Goal: Transaction & Acquisition: Purchase product/service

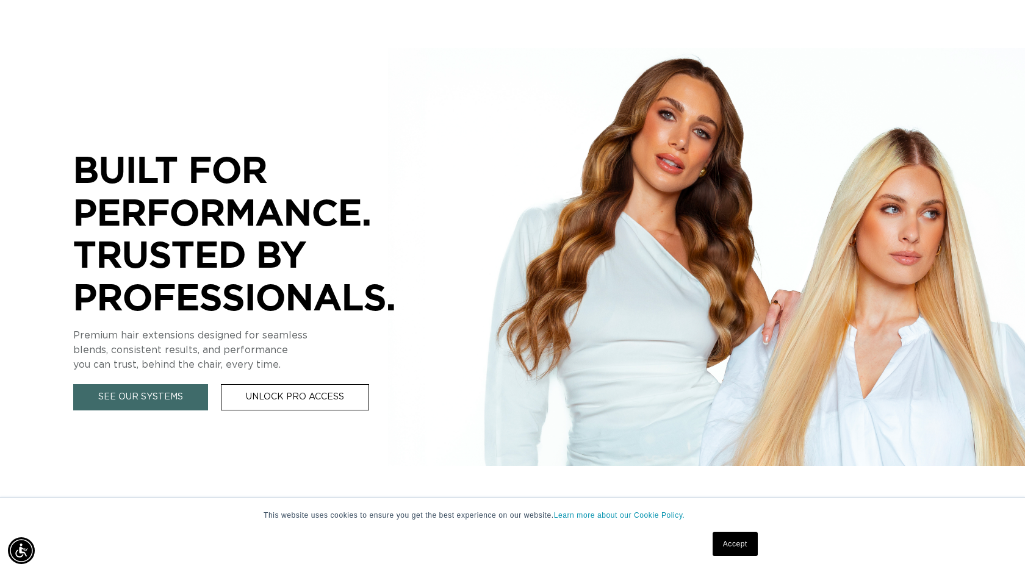
scroll to position [149, 0]
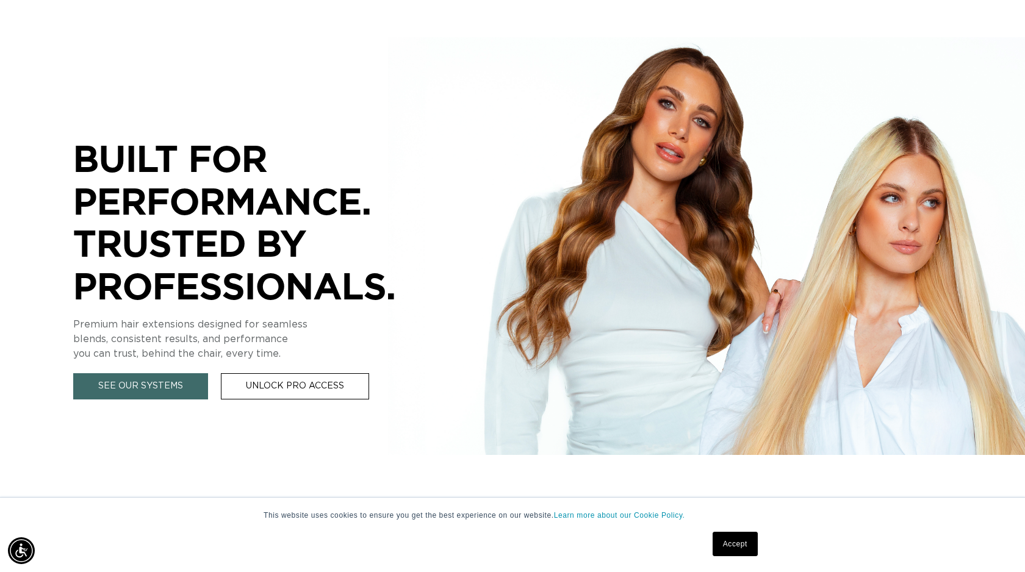
click at [748, 536] on link "Accept" at bounding box center [735, 544] width 45 height 24
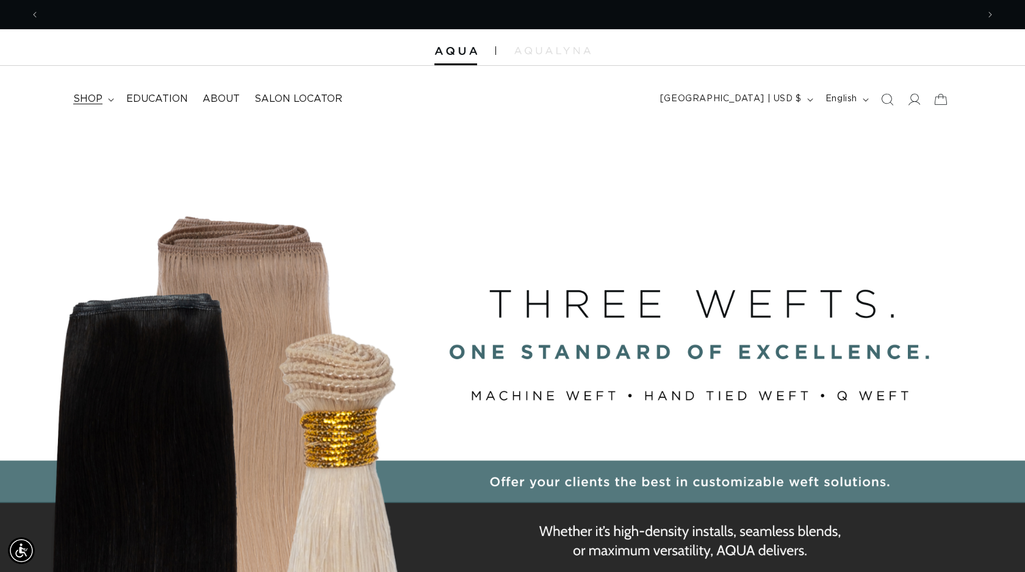
scroll to position [0, 0]
click at [267, 93] on span "Salon Locator" at bounding box center [298, 99] width 88 height 13
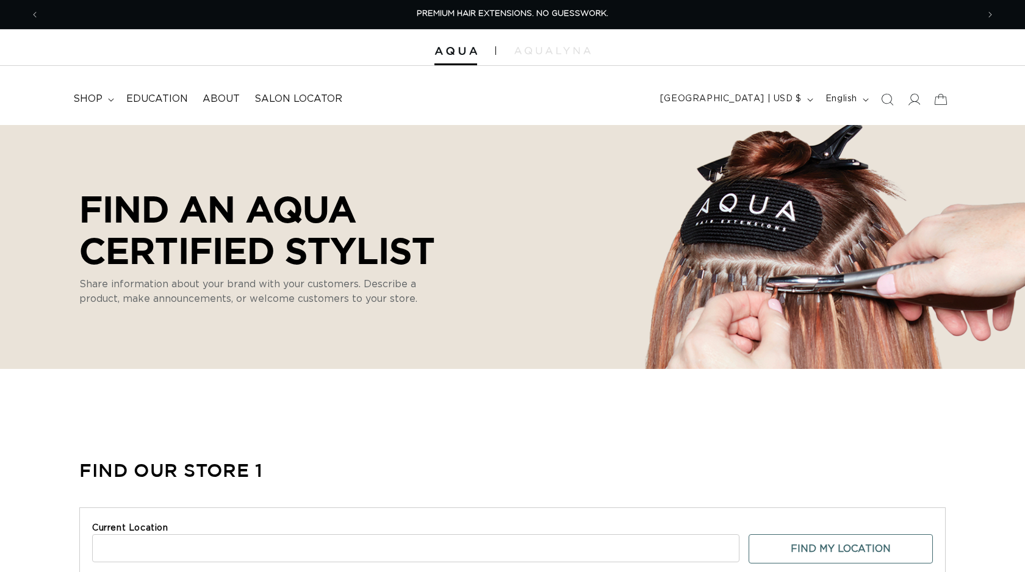
scroll to position [1, 0]
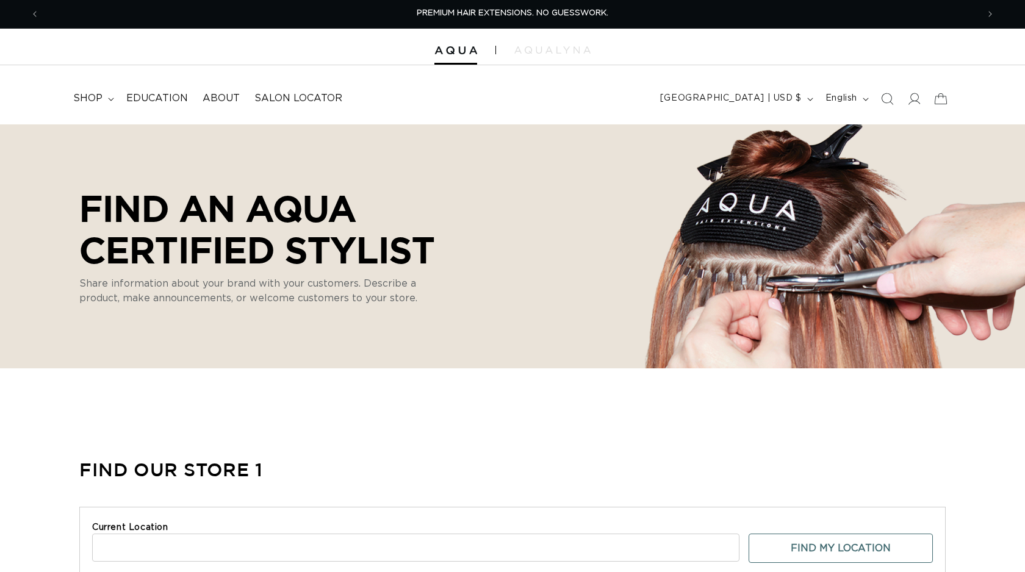
select select "m"
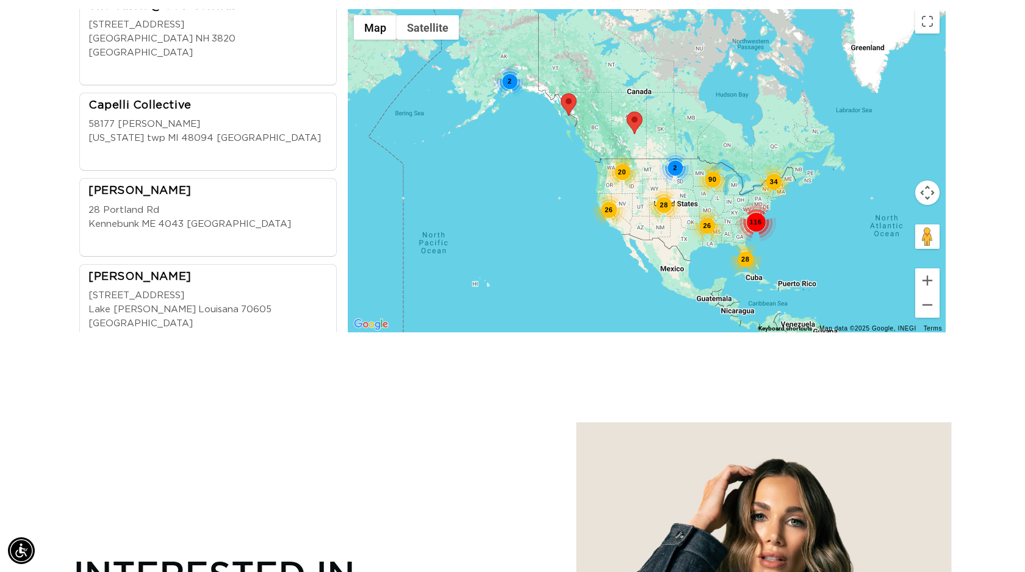
scroll to position [0, 0]
click at [925, 279] on button "Zoom in" at bounding box center [927, 280] width 24 height 24
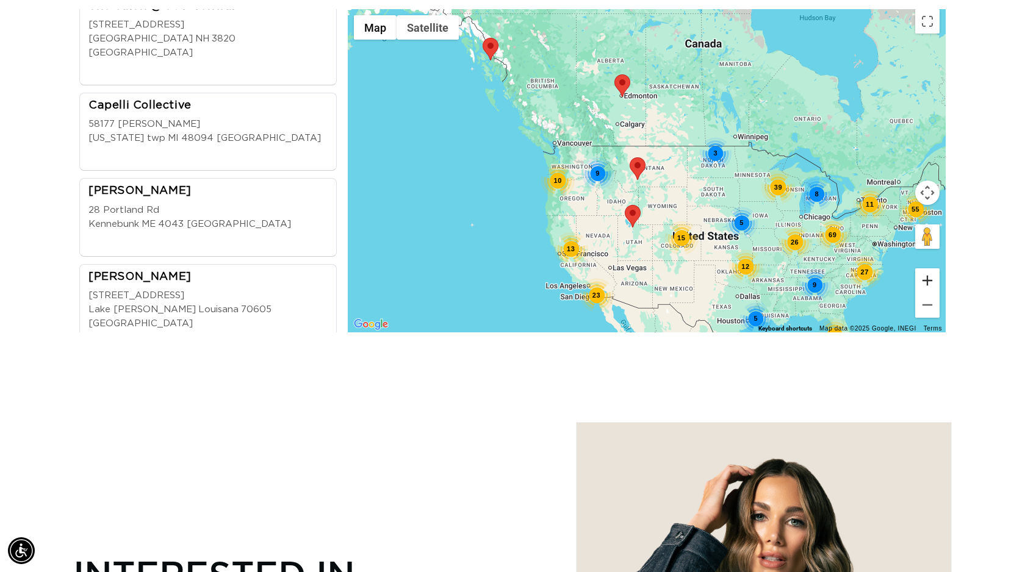
click at [925, 279] on button "Zoom in" at bounding box center [927, 280] width 24 height 24
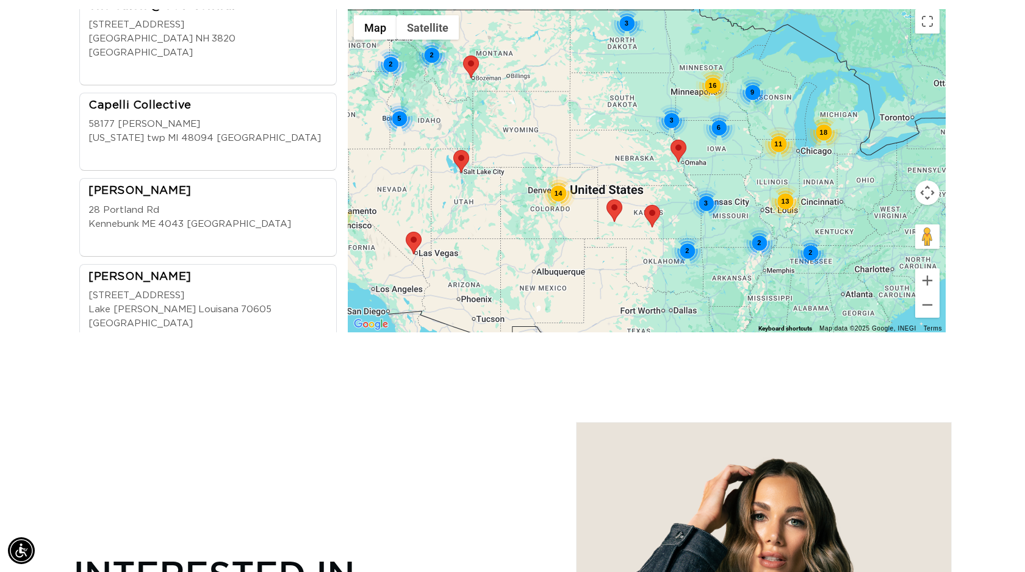
scroll to position [0, 1877]
drag, startPoint x: 778, startPoint y: 248, endPoint x: 619, endPoint y: 137, distance: 194.5
click at [619, 137] on div "2 9 9 13 14 5 18 2 10 16 2 2 3 6 11 3 3 2" at bounding box center [647, 170] width 598 height 323
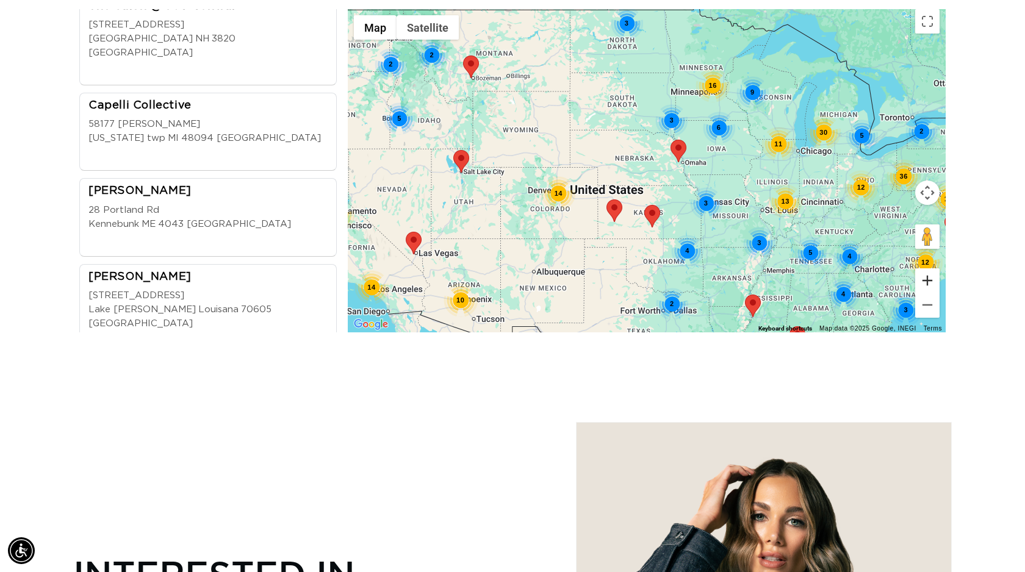
click at [932, 280] on button "Zoom in" at bounding box center [927, 280] width 24 height 24
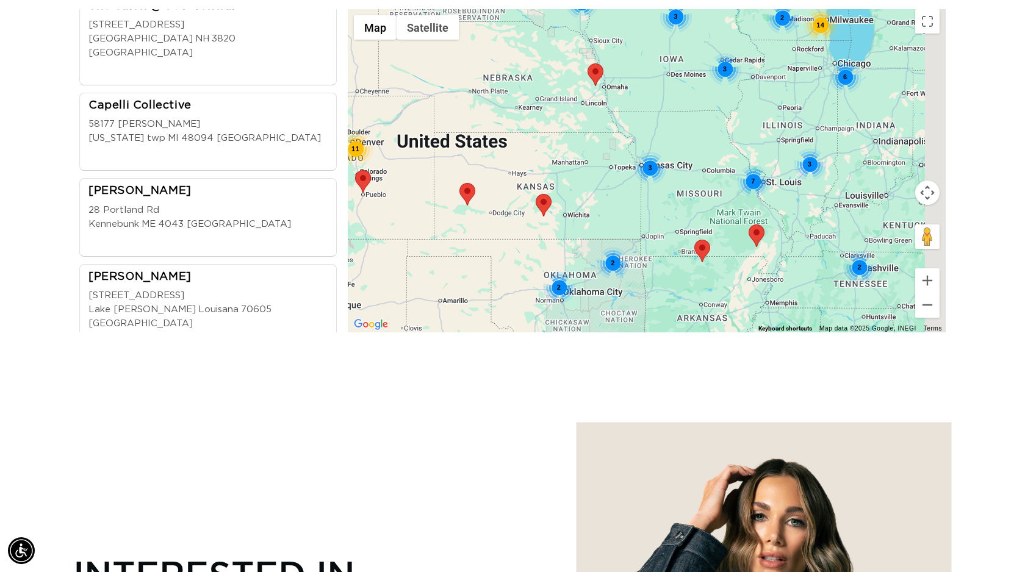
scroll to position [0, 0]
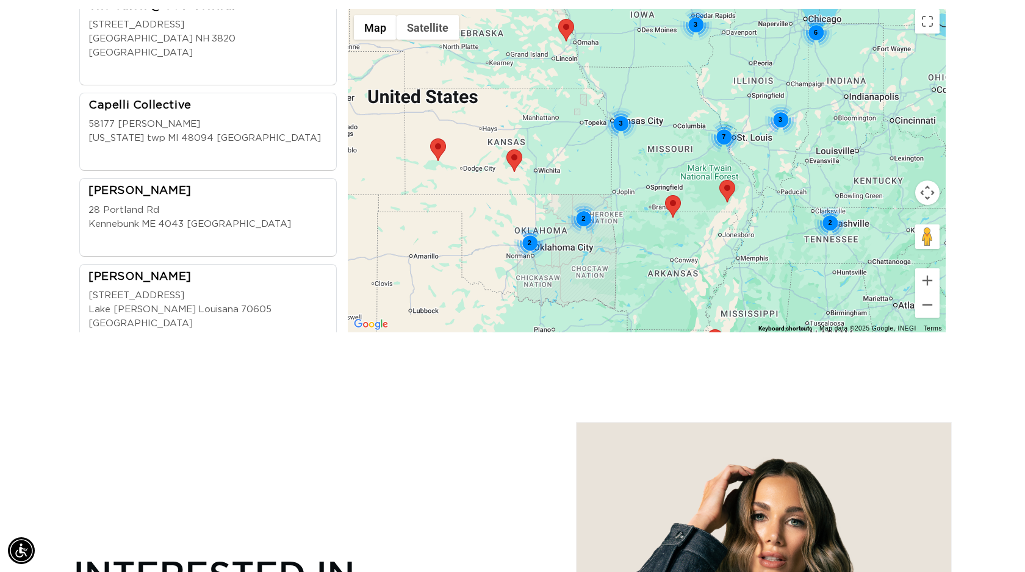
drag, startPoint x: 881, startPoint y: 302, endPoint x: 733, endPoint y: 187, distance: 187.0
click at [733, 187] on div "3 3 7 11 14 17 2 2 6 2 3 3 2 2 2 3 3" at bounding box center [647, 170] width 598 height 323
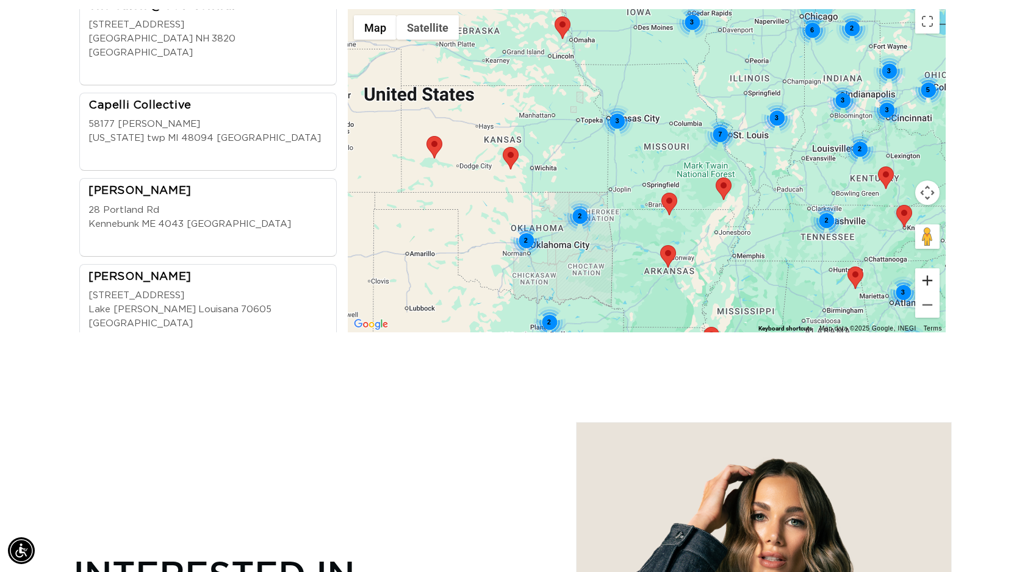
click at [927, 283] on button "Zoom in" at bounding box center [927, 280] width 24 height 24
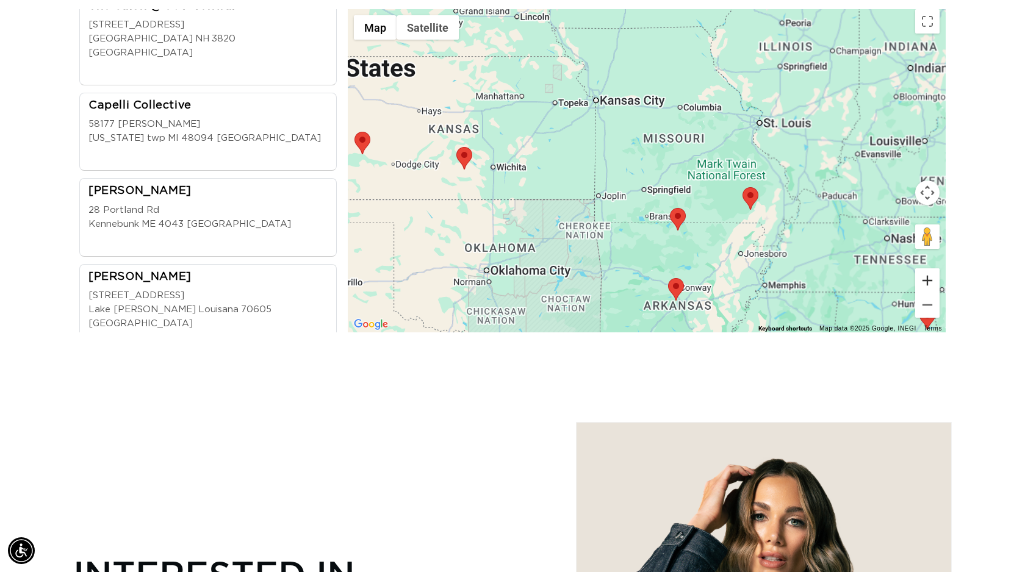
click at [927, 283] on button "Zoom in" at bounding box center [927, 280] width 24 height 24
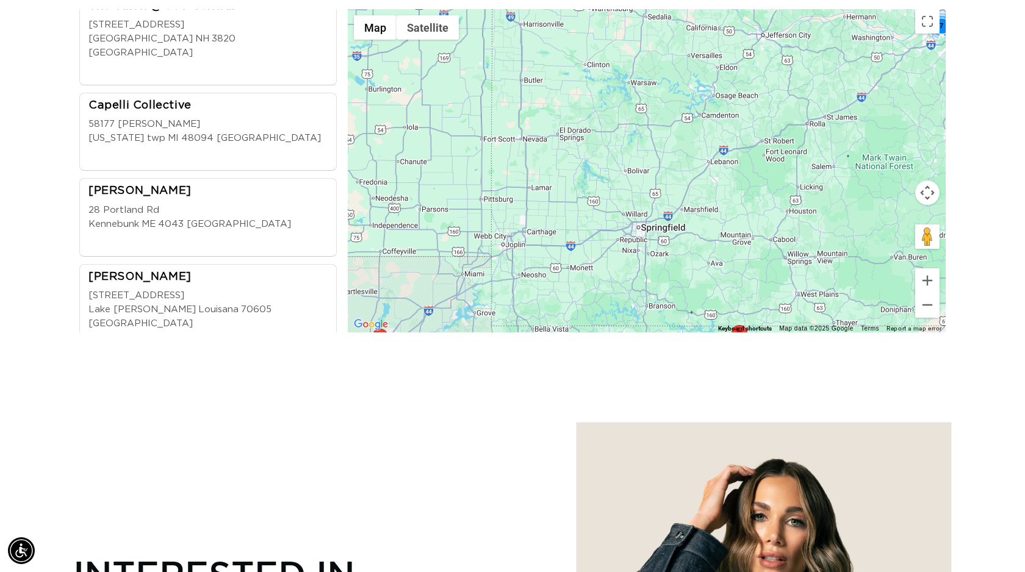
scroll to position [0, 939]
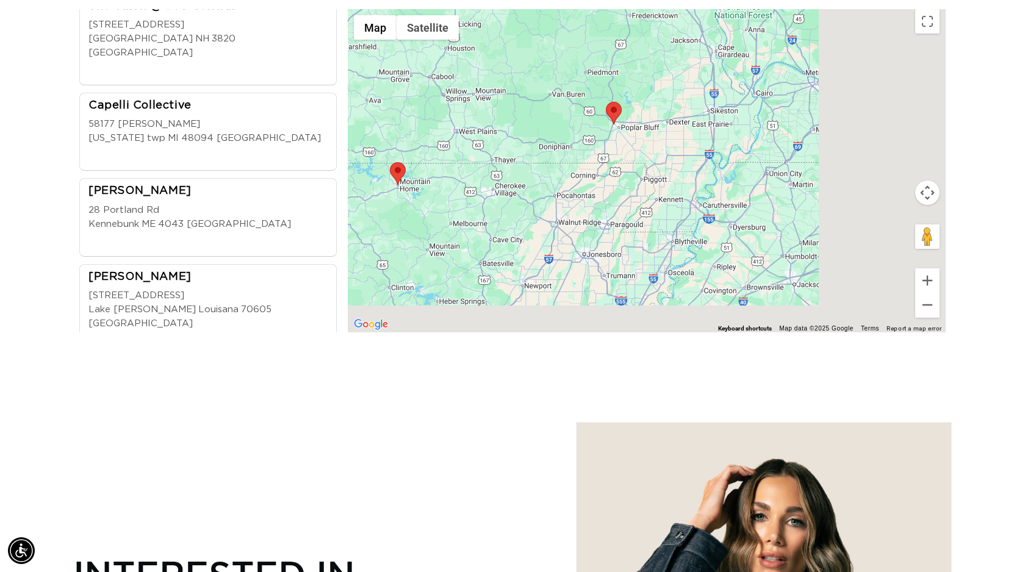
drag, startPoint x: 854, startPoint y: 272, endPoint x: 490, endPoint y: 93, distance: 406.1
click at [490, 93] on div "7" at bounding box center [647, 170] width 598 height 323
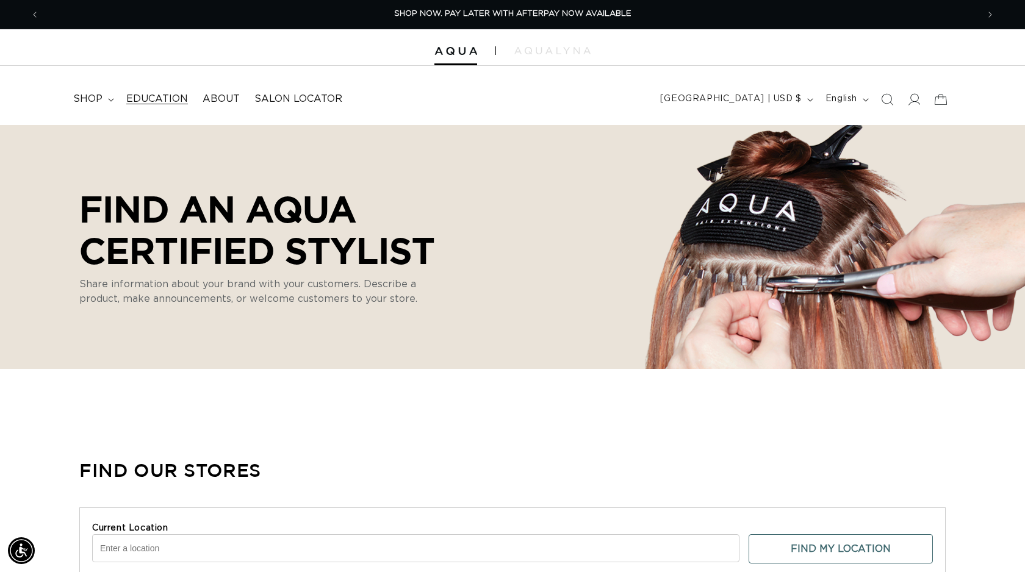
click at [169, 98] on span "Education" at bounding box center [157, 99] width 62 height 13
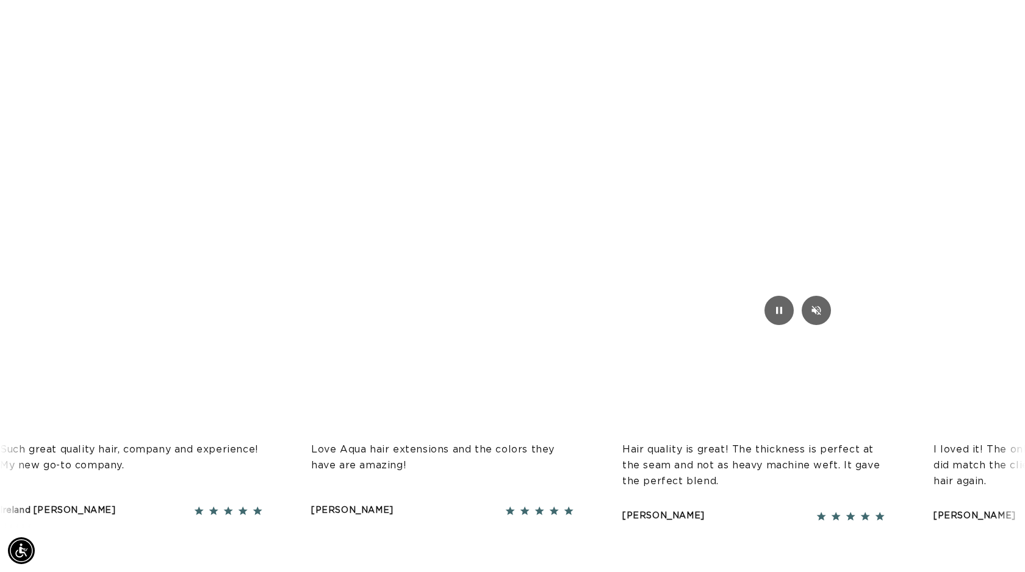
scroll to position [1660, 0]
click at [832, 303] on video "Your browser doesn't support HTML5 video. Download the video instead." at bounding box center [512, 151] width 1025 height 372
click at [827, 303] on button "Mute/Unmute video" at bounding box center [816, 309] width 29 height 29
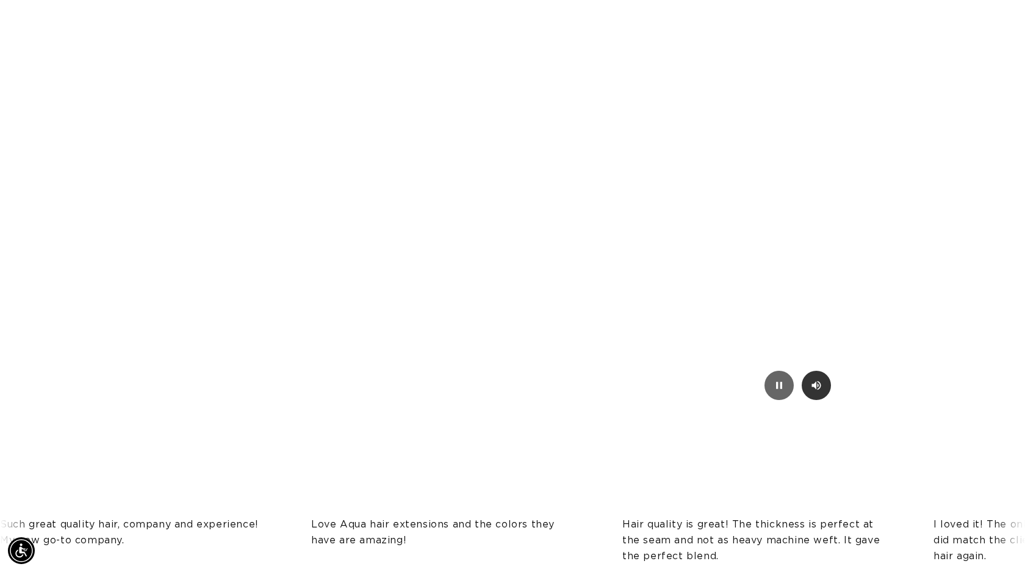
scroll to position [0, 939]
click at [816, 384] on icon "Mute/Unmute video" at bounding box center [816, 385] width 9 height 9
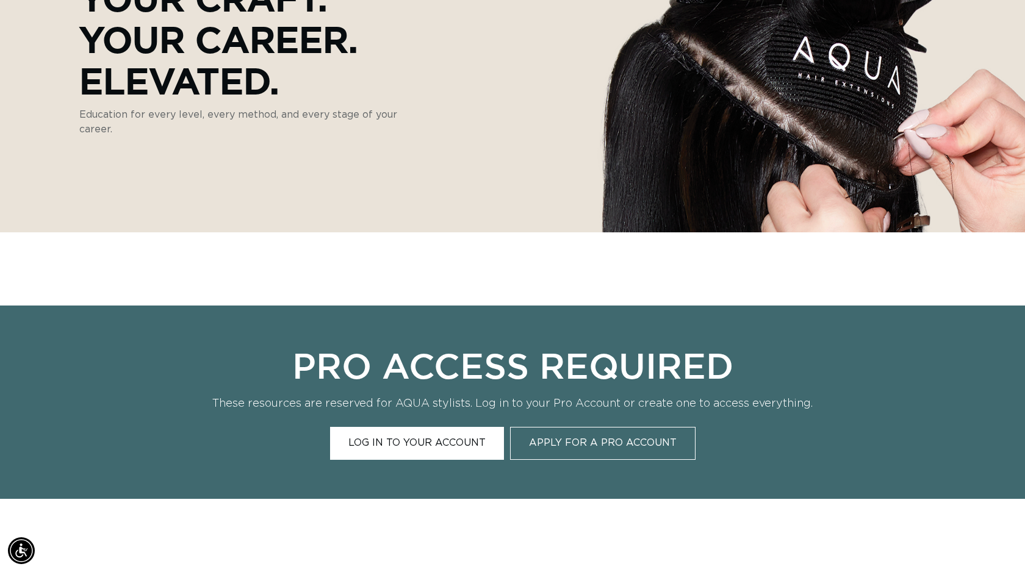
scroll to position [0, 0]
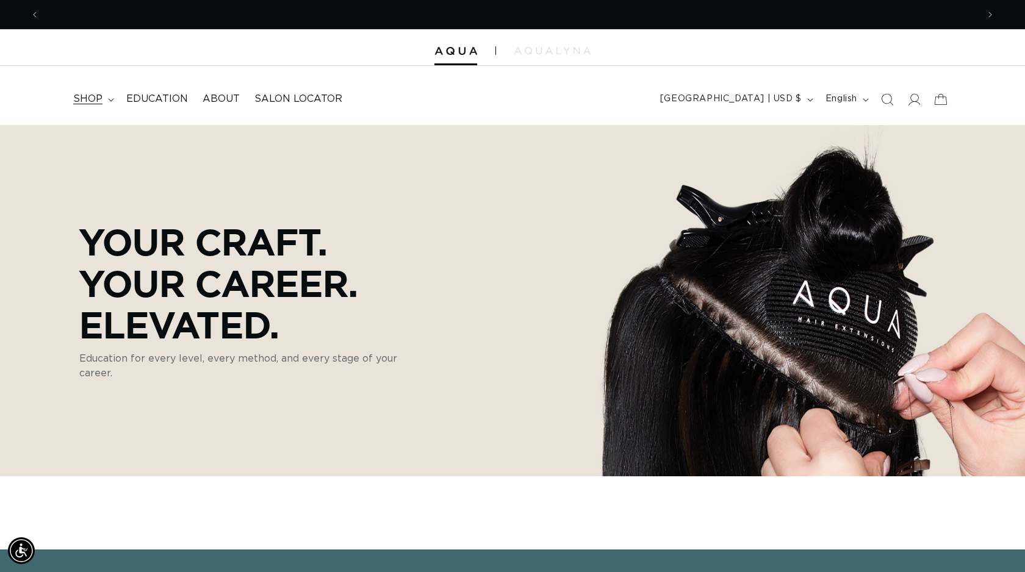
click at [85, 97] on span "shop" at bounding box center [87, 99] width 29 height 13
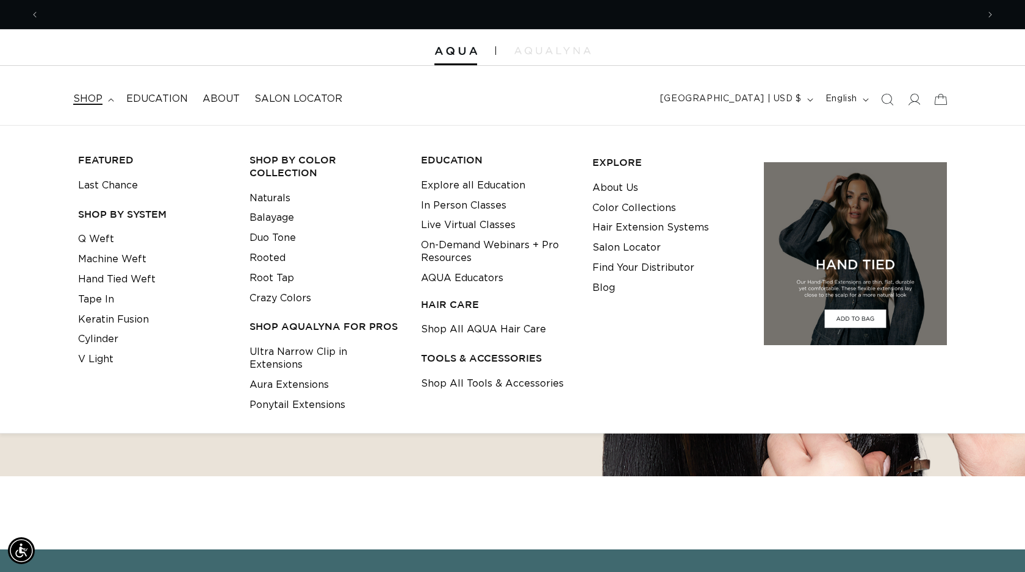
scroll to position [0, 1877]
click at [278, 192] on link "Naturals" at bounding box center [270, 199] width 41 height 20
